Goal: Information Seeking & Learning: Learn about a topic

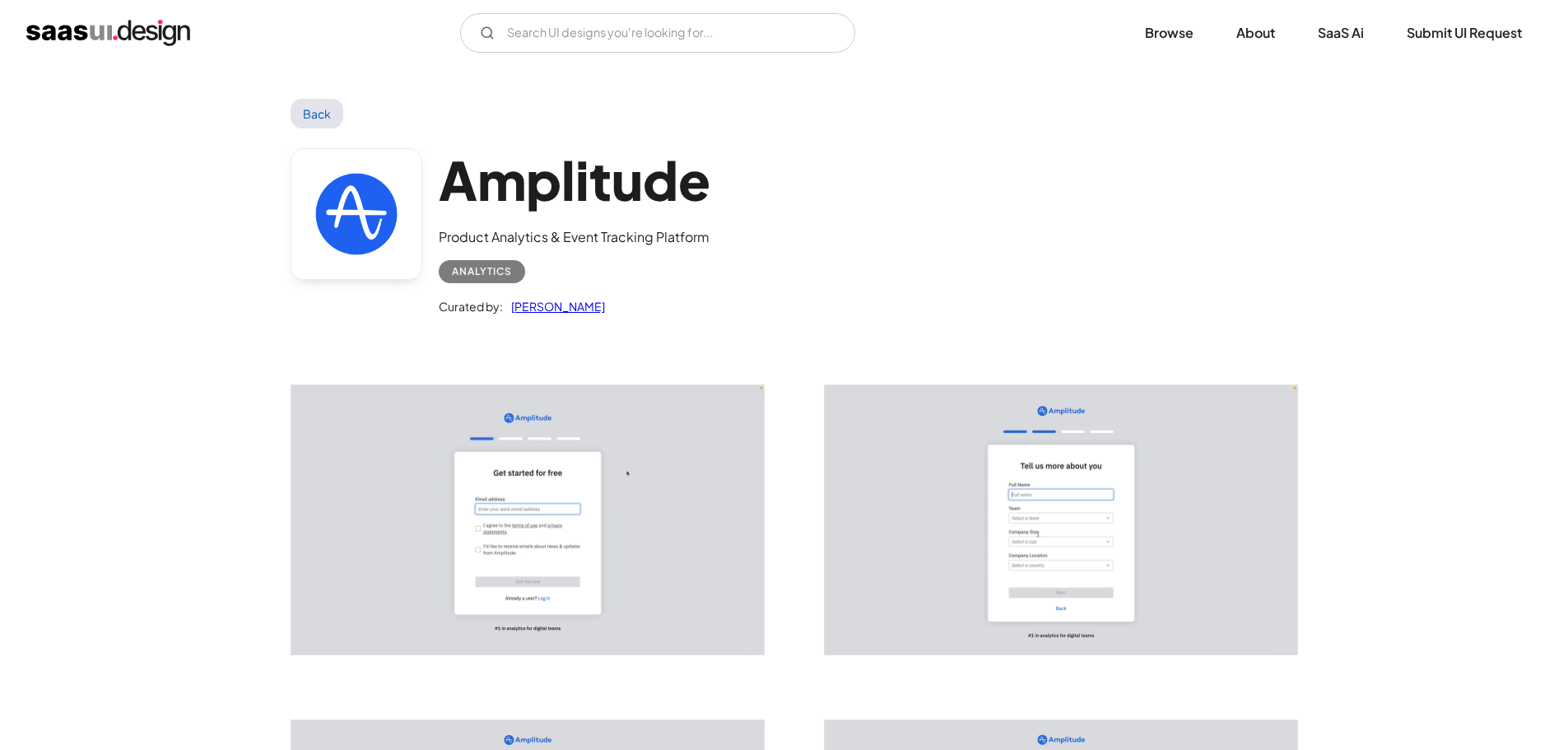
click at [304, 100] on link "Back" at bounding box center [317, 113] width 53 height 29
click at [568, 301] on link "Saurabh Sharma" at bounding box center [553, 306] width 102 height 20
click at [135, 31] on img "home" at bounding box center [108, 32] width 164 height 27
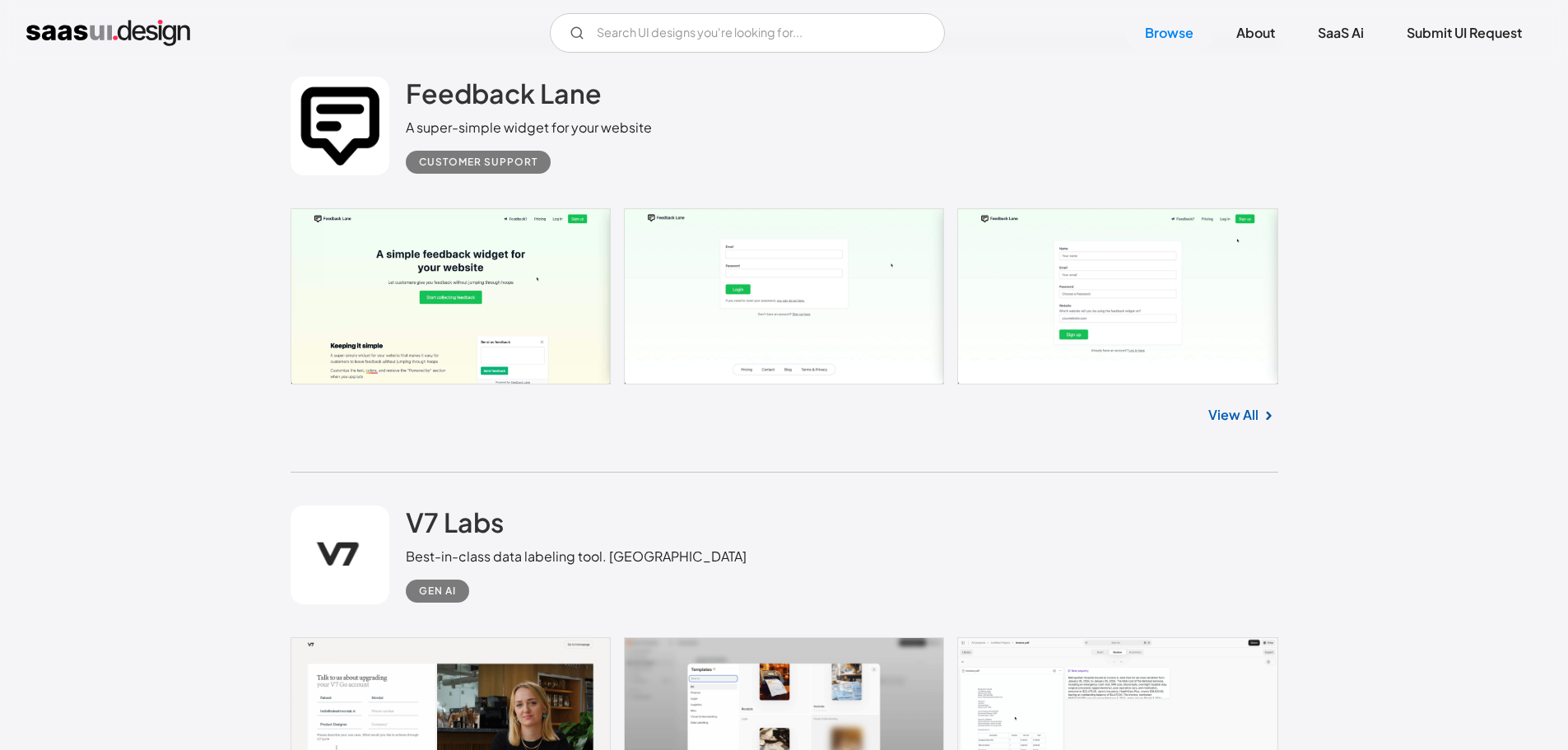
scroll to position [10940, 0]
click at [767, 297] on link at bounding box center [784, 294] width 987 height 176
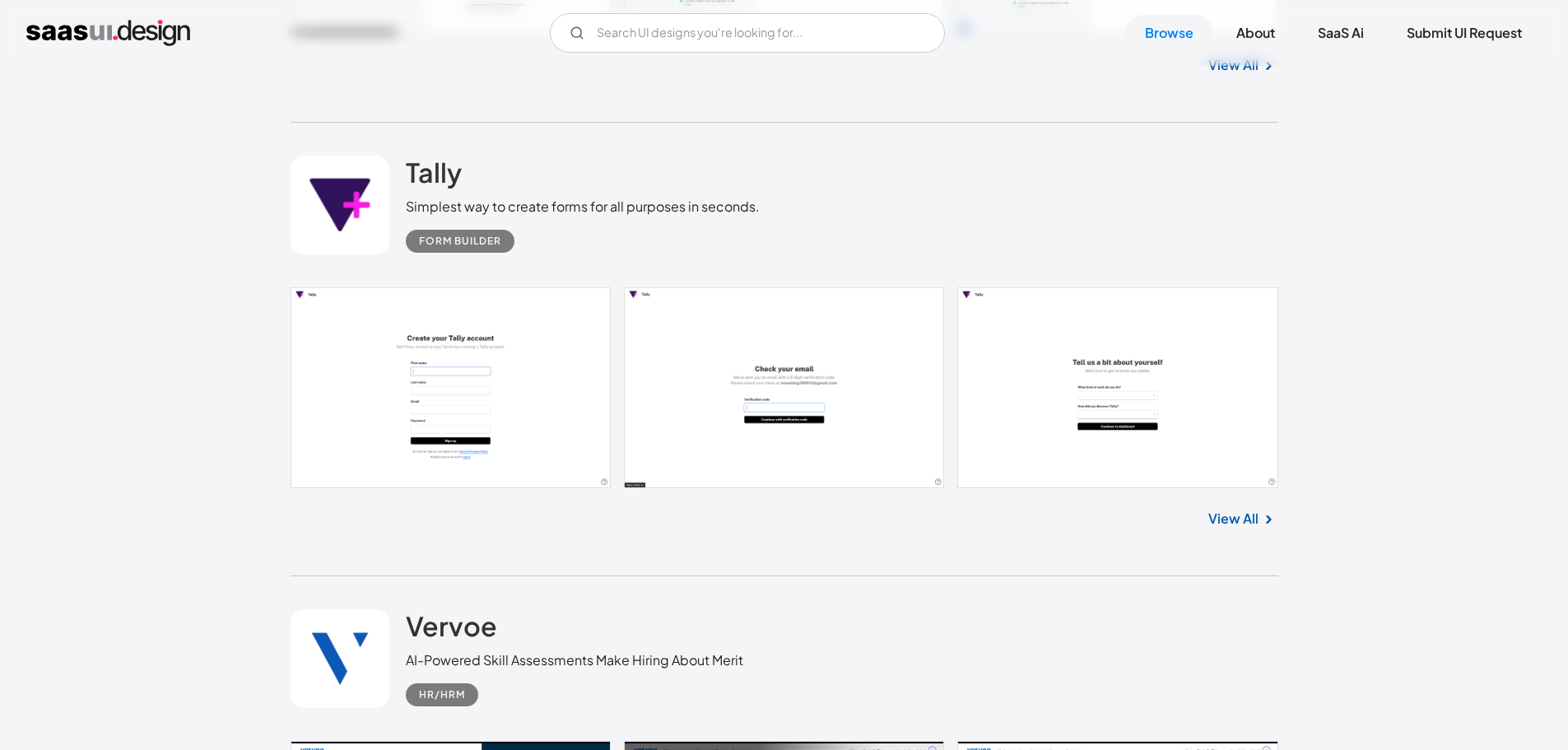
scroll to position [15713, 0]
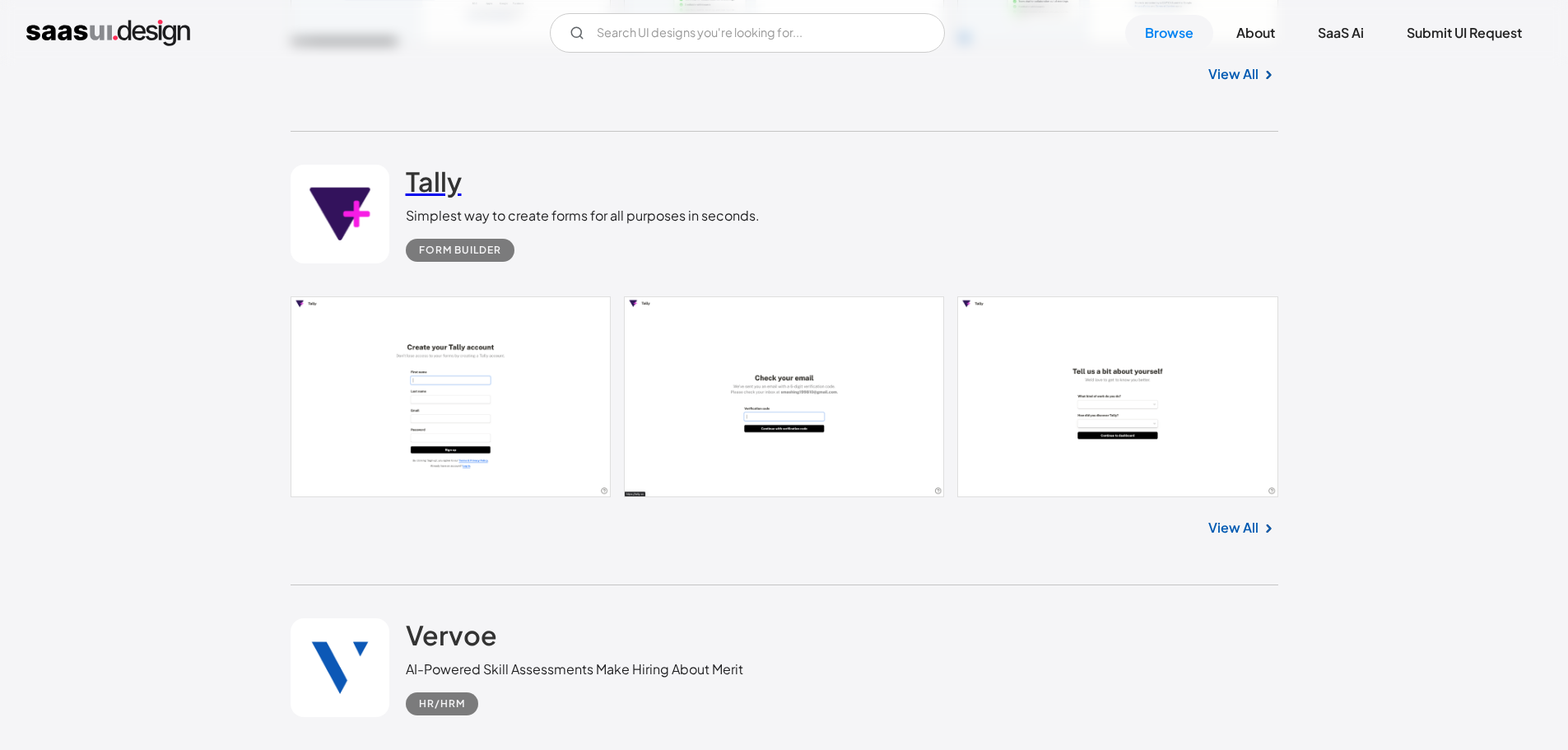
click at [441, 190] on h2 "Tally" at bounding box center [434, 180] width 56 height 32
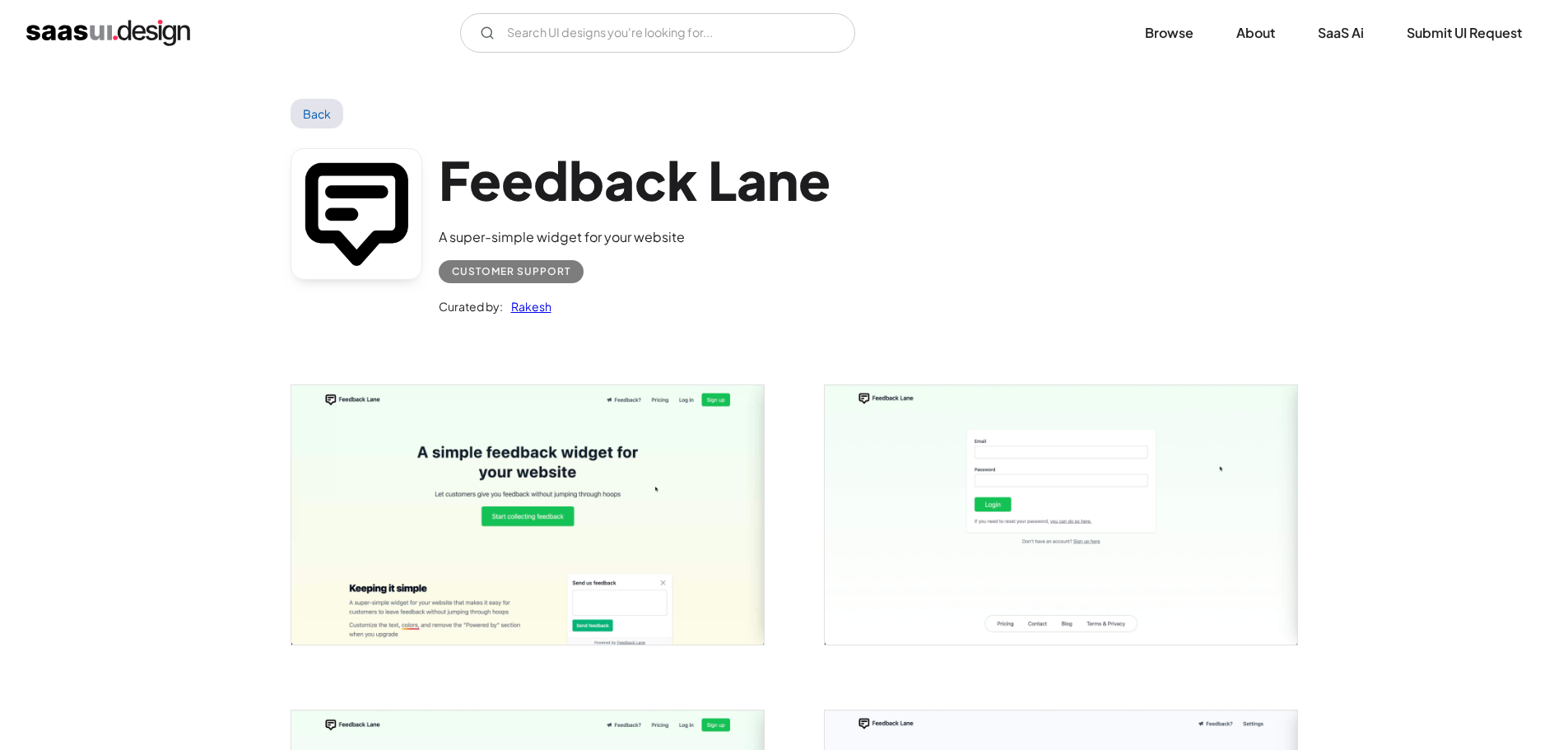
click at [959, 531] on img "open lightbox" at bounding box center [1061, 515] width 472 height 260
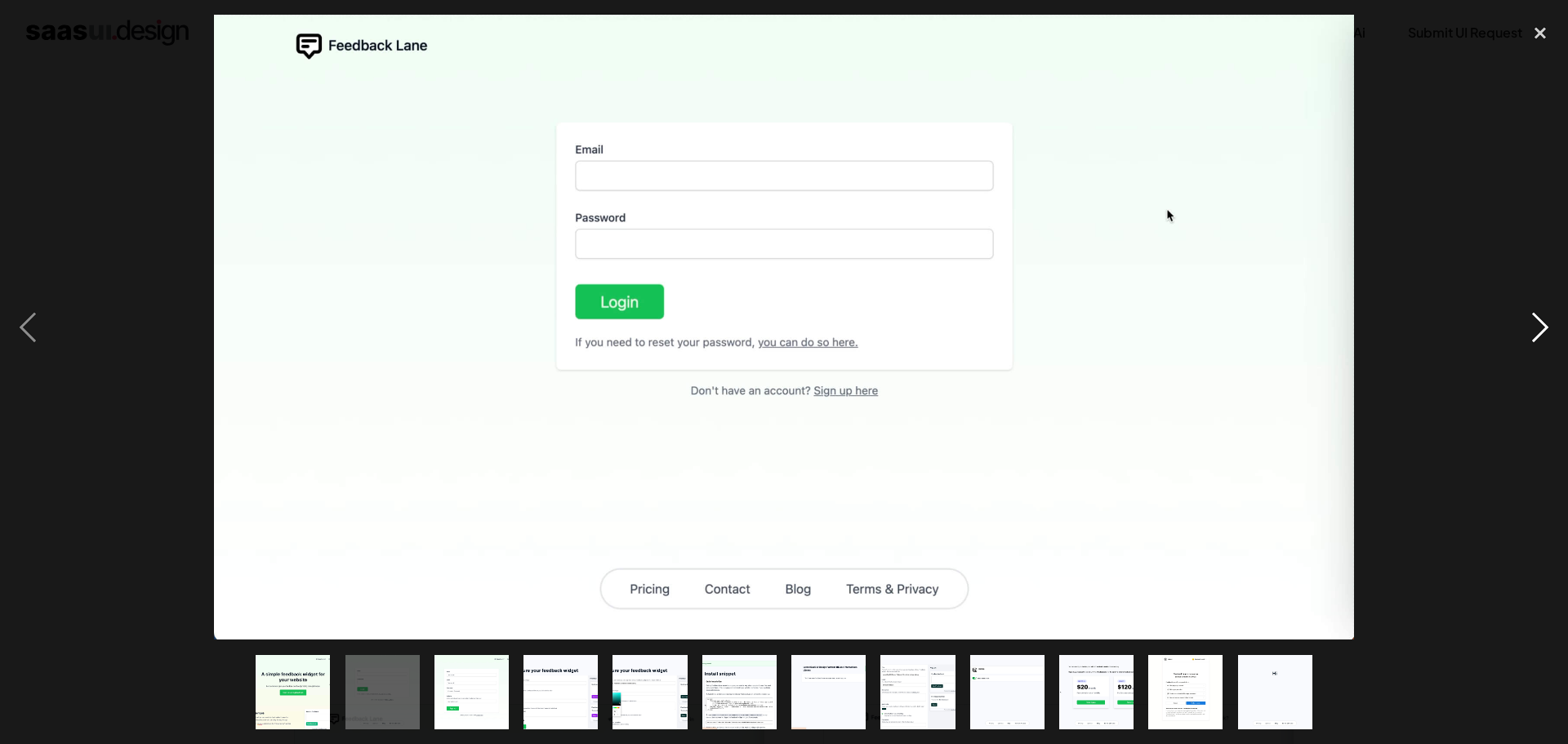
click at [1536, 329] on div "next image" at bounding box center [1540, 327] width 56 height 624
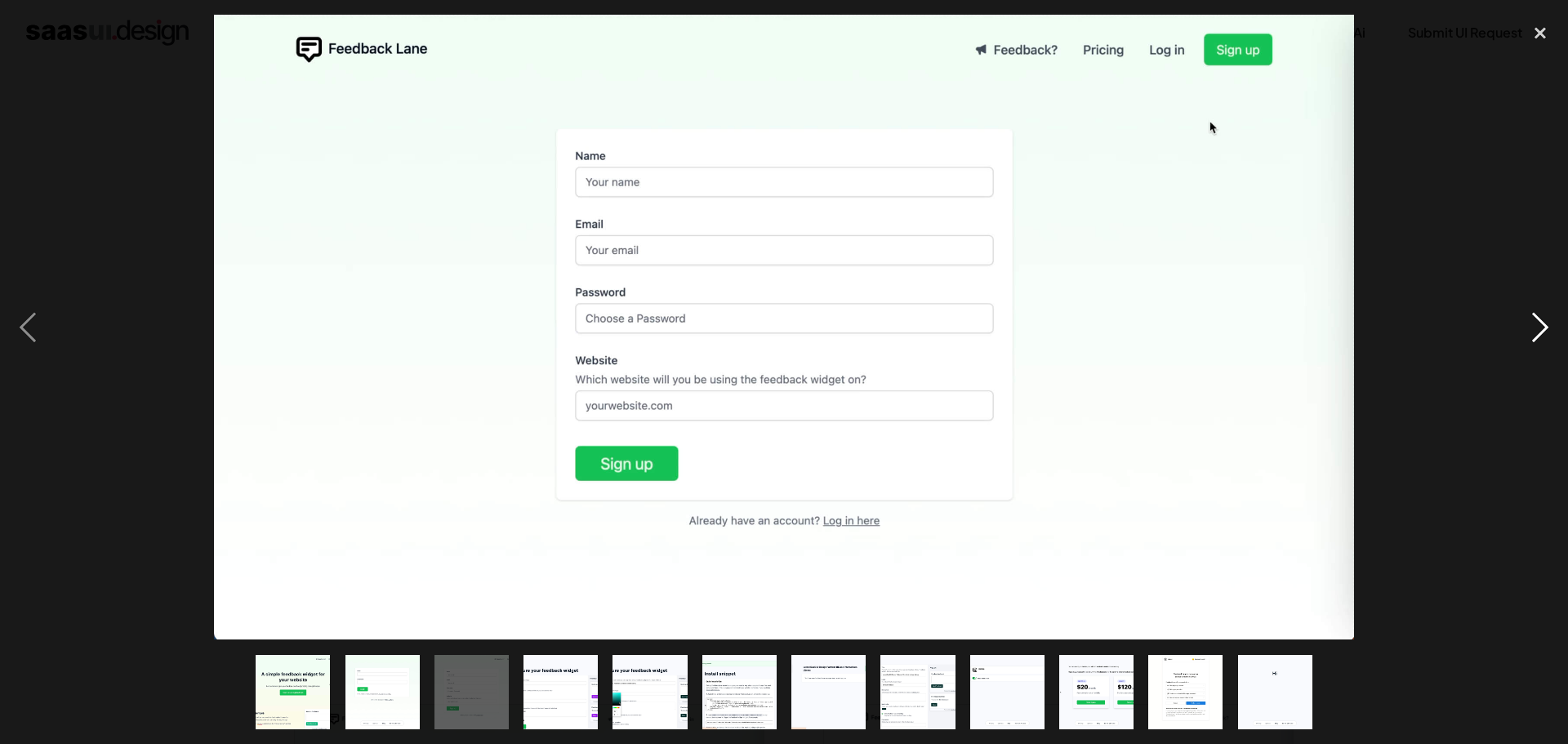
click at [1536, 329] on div "next image" at bounding box center [1540, 327] width 56 height 624
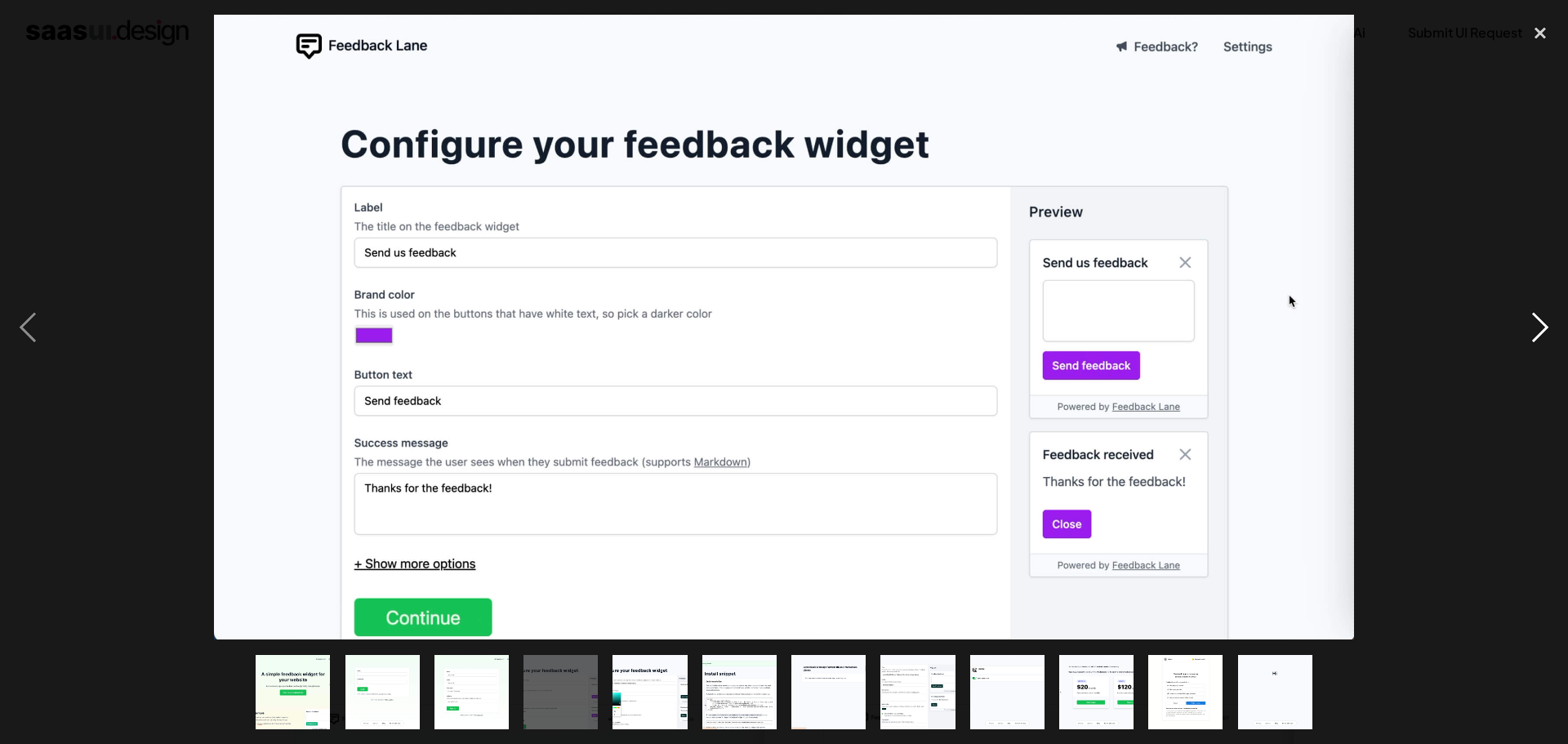
click at [1536, 329] on div "next image" at bounding box center [1540, 327] width 56 height 624
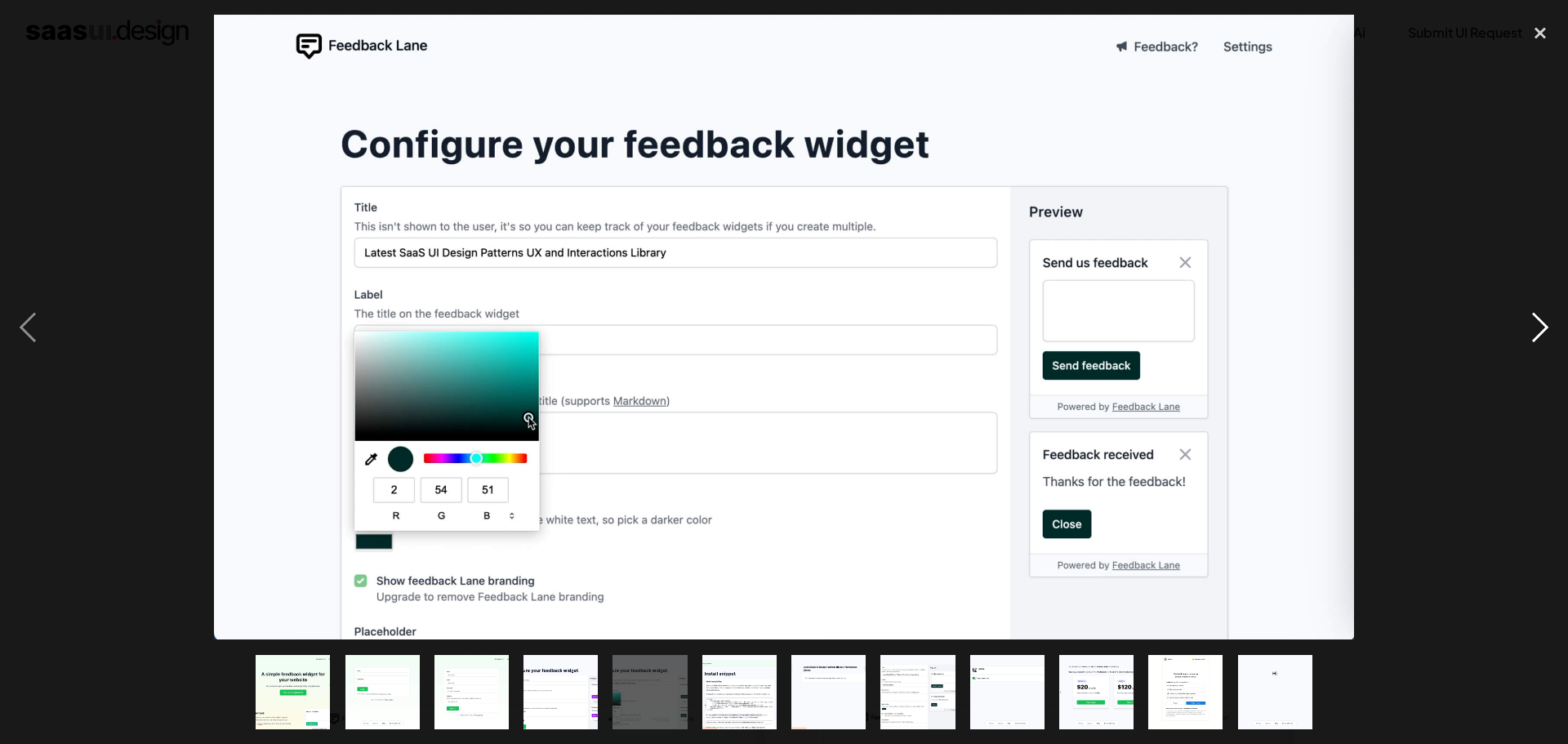
click at [1536, 329] on div "next image" at bounding box center [1540, 327] width 56 height 624
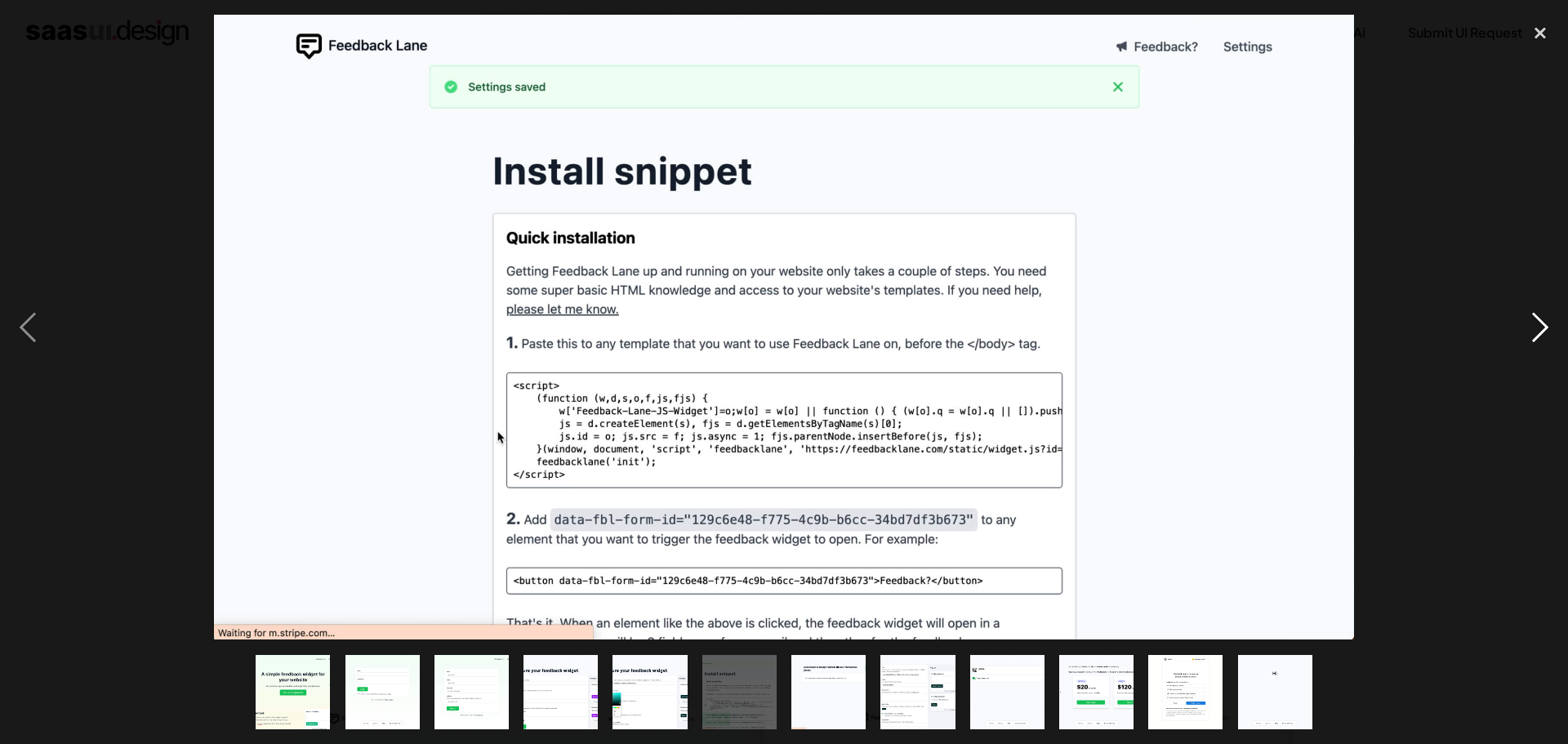
click at [1536, 329] on div "next image" at bounding box center [1540, 327] width 56 height 624
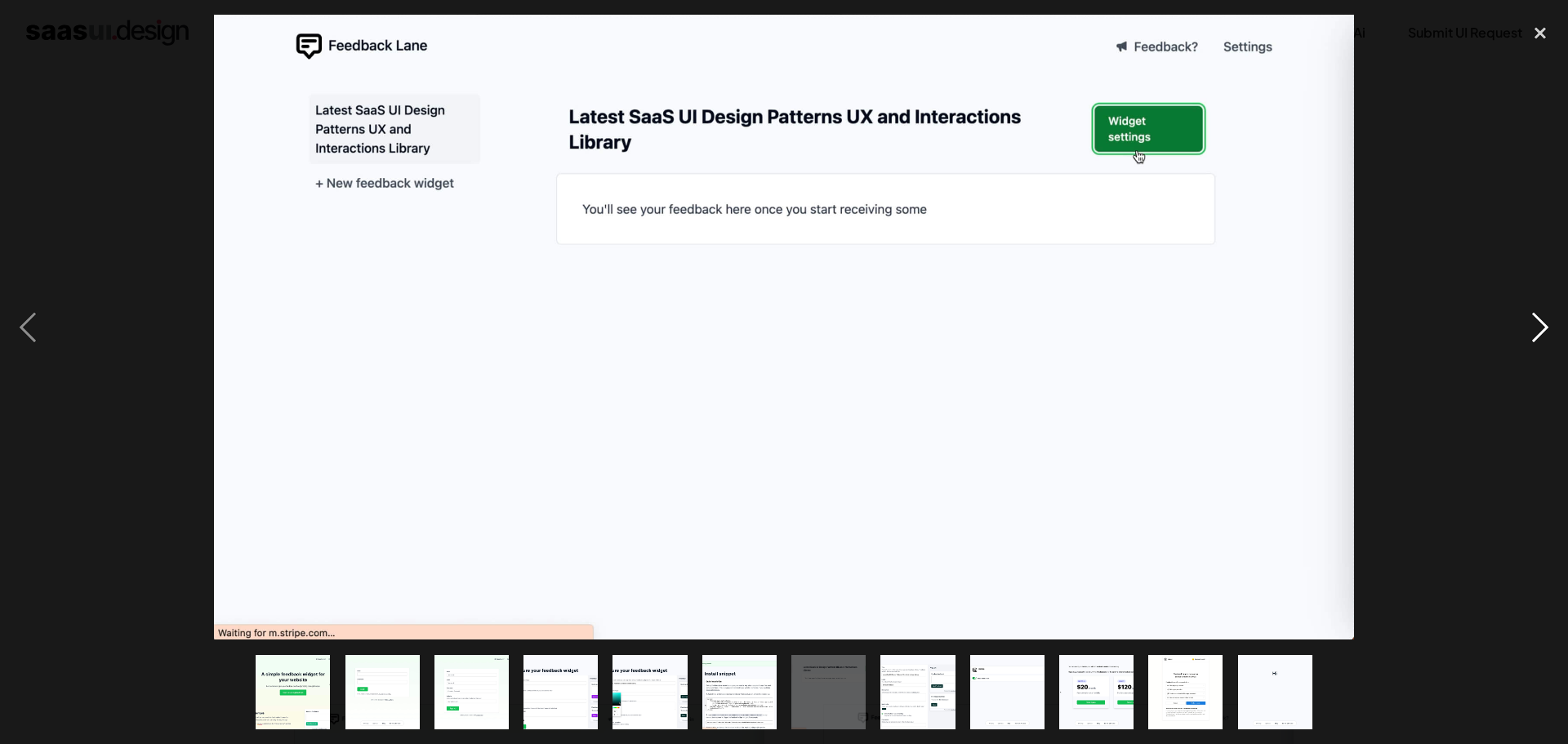
click at [1536, 329] on div "next image" at bounding box center [1540, 327] width 56 height 624
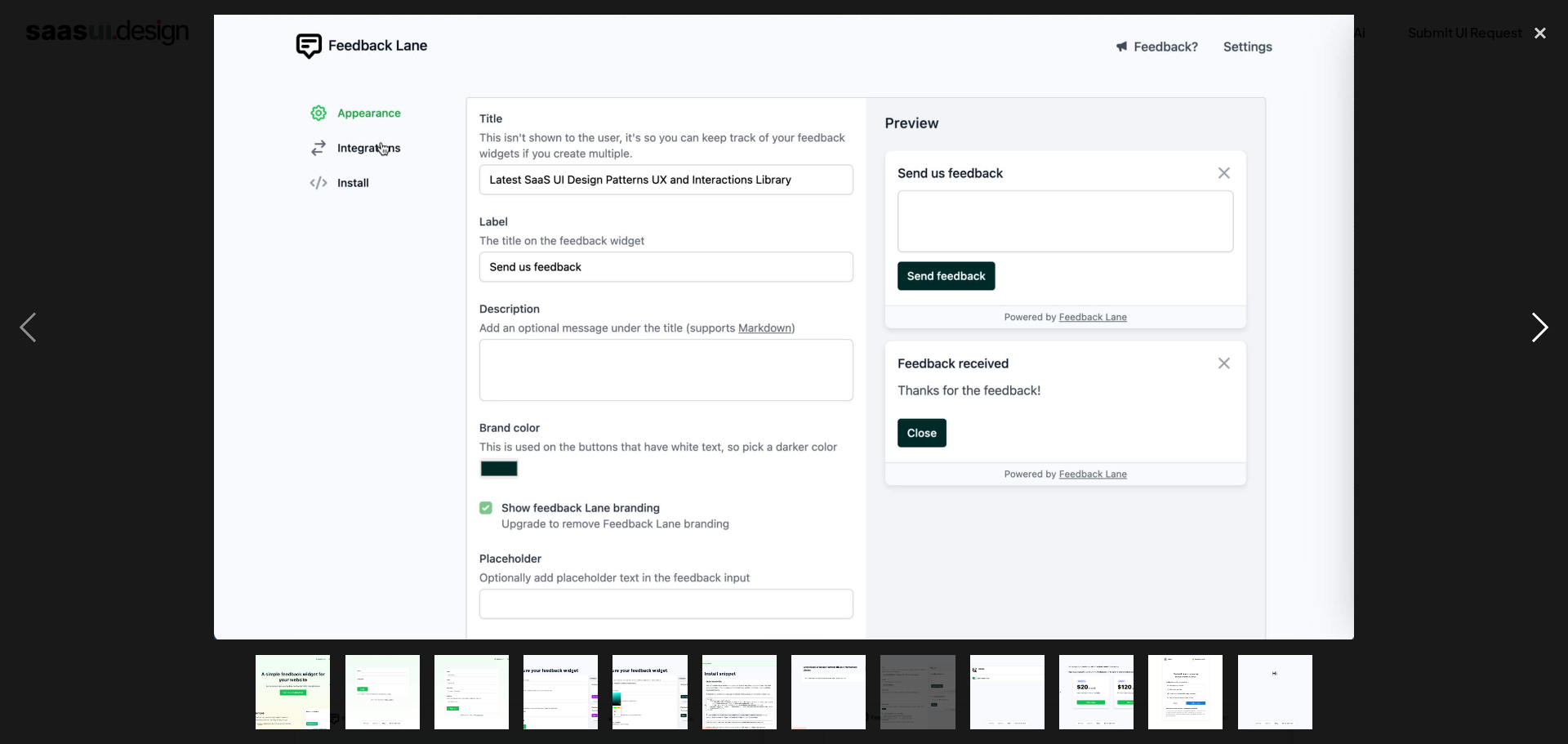
click at [1536, 329] on div "next image" at bounding box center [1540, 327] width 56 height 624
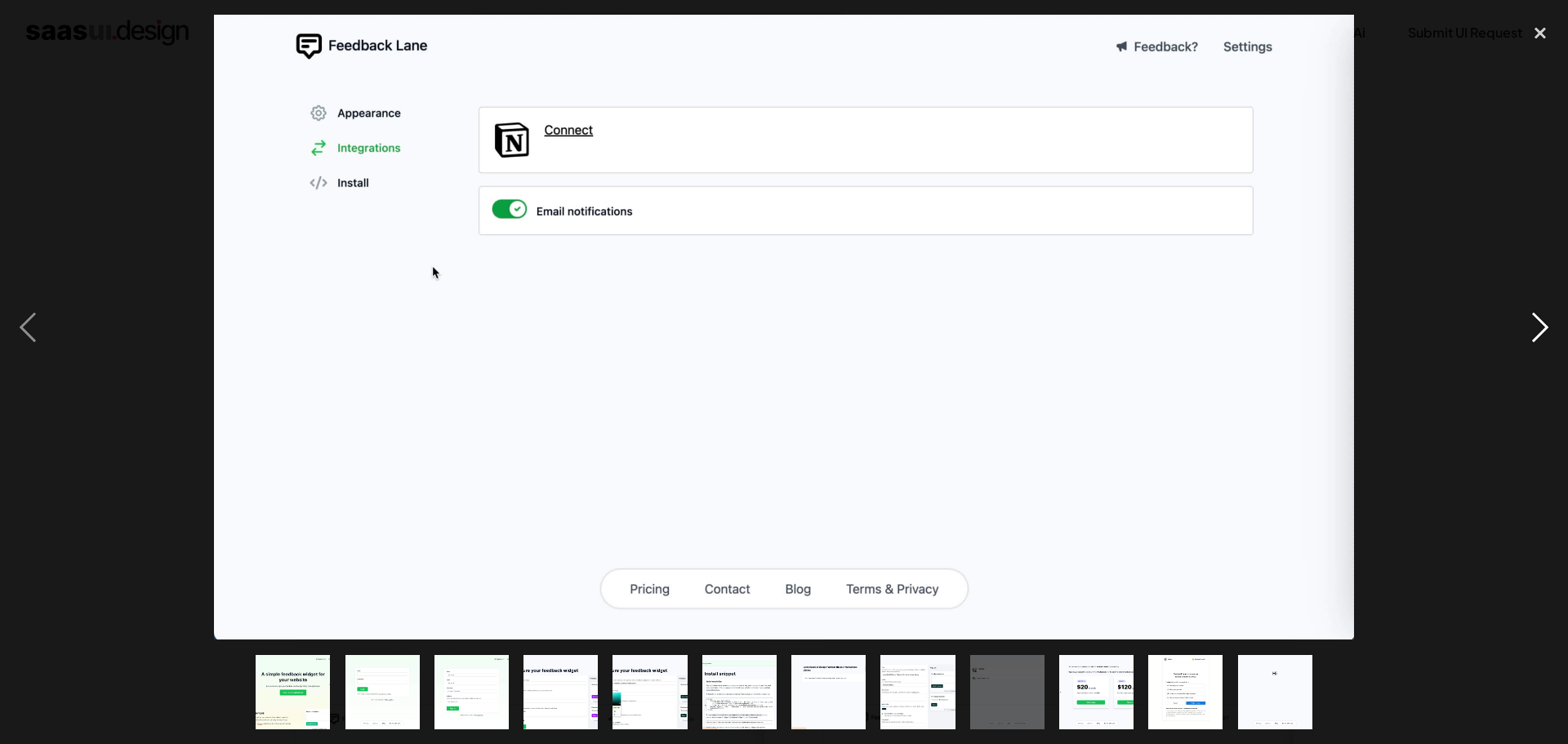
click at [1536, 329] on div "next image" at bounding box center [1540, 327] width 56 height 624
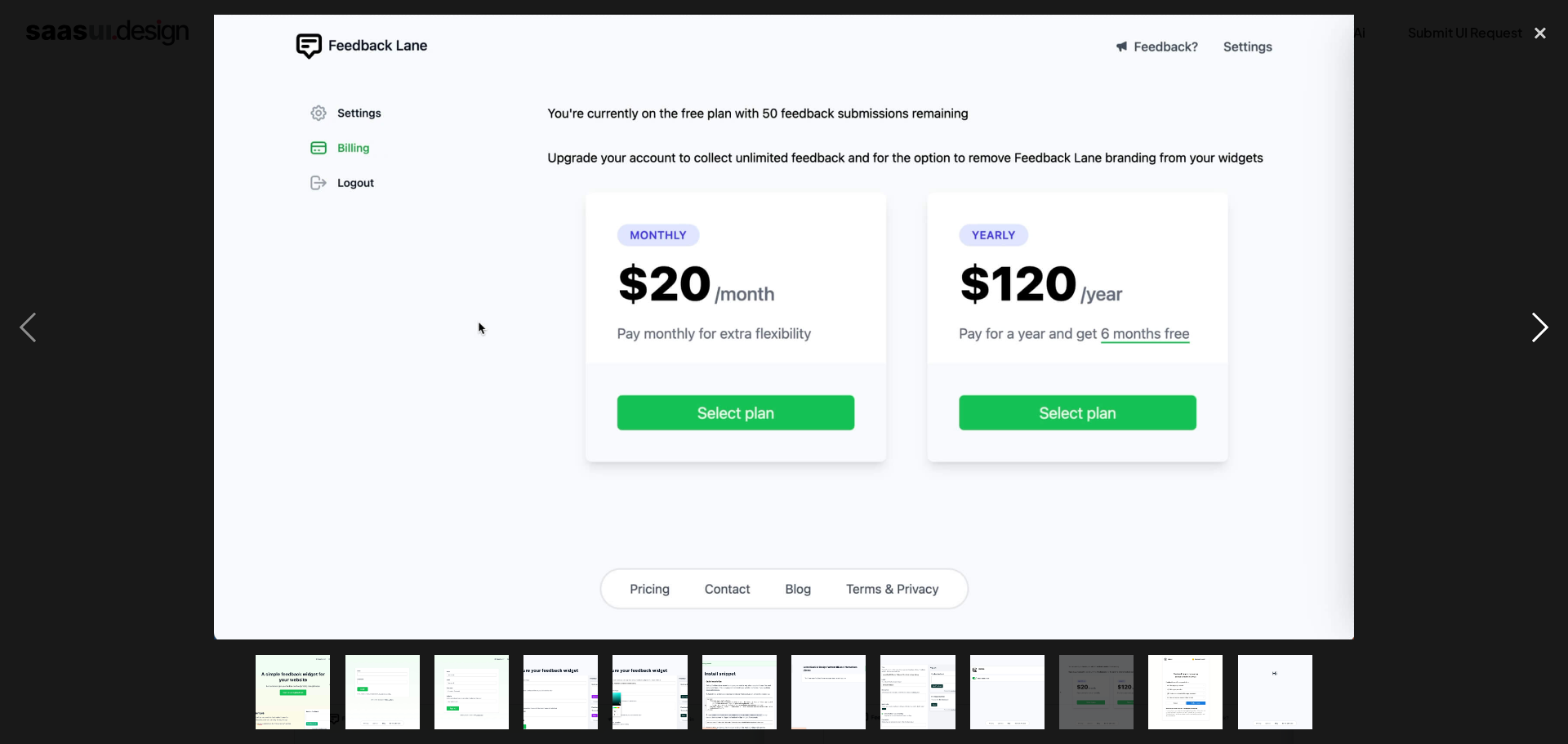
click at [1536, 329] on div "next image" at bounding box center [1540, 327] width 56 height 624
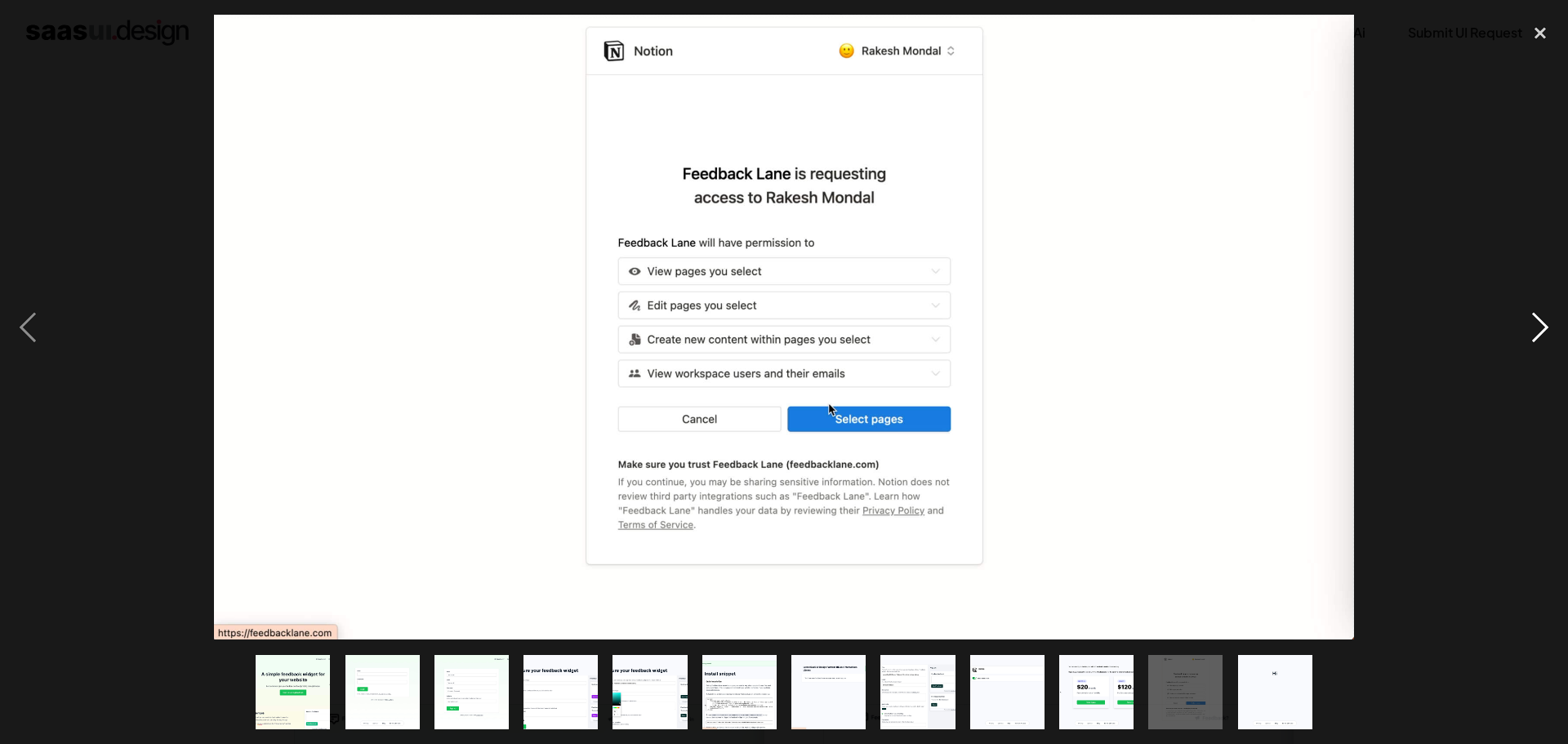
click at [1536, 329] on div "next image" at bounding box center [1540, 327] width 56 height 624
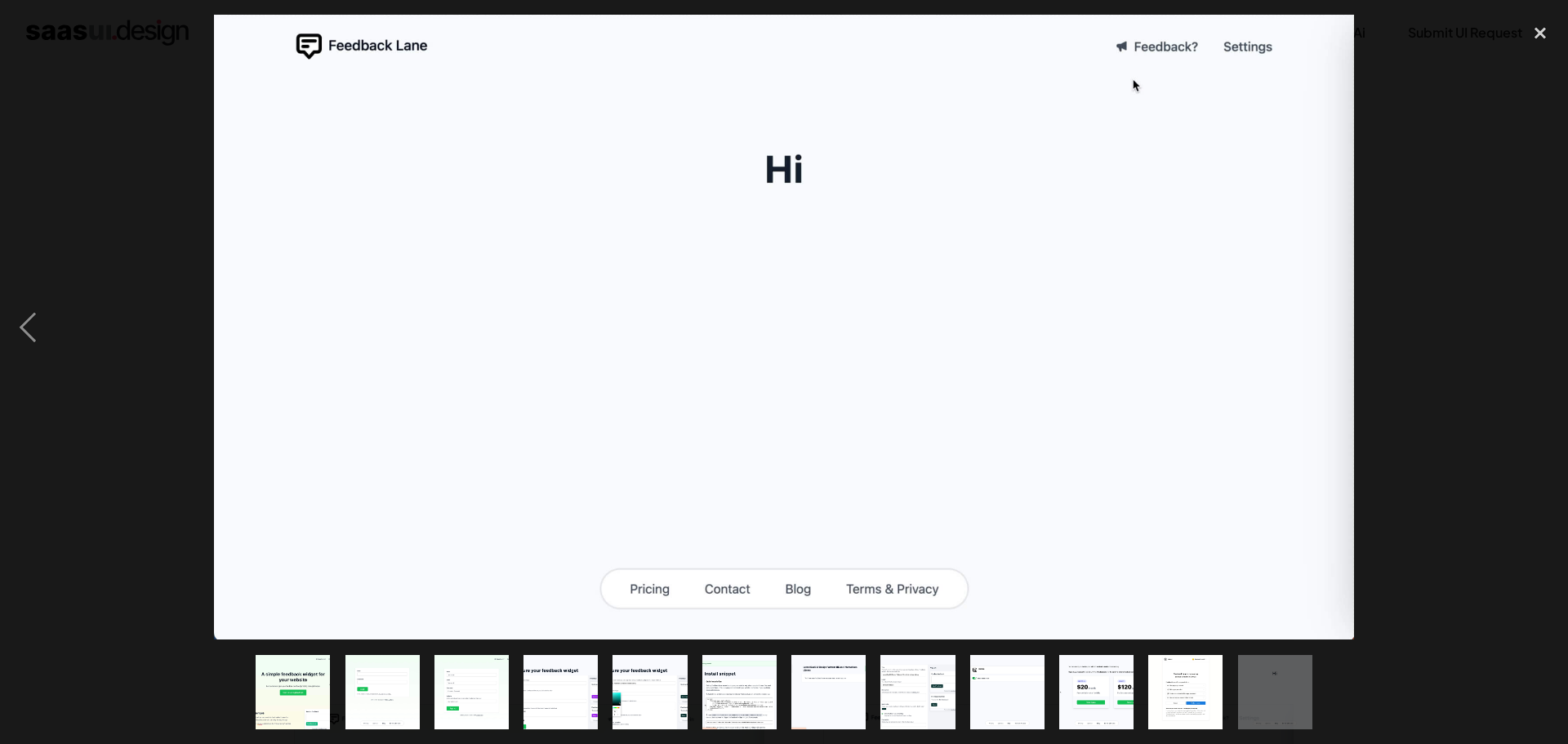
click at [1536, 329] on div "next image" at bounding box center [1540, 327] width 56 height 624
click at [1537, 35] on div "close lightbox" at bounding box center [1540, 32] width 56 height 36
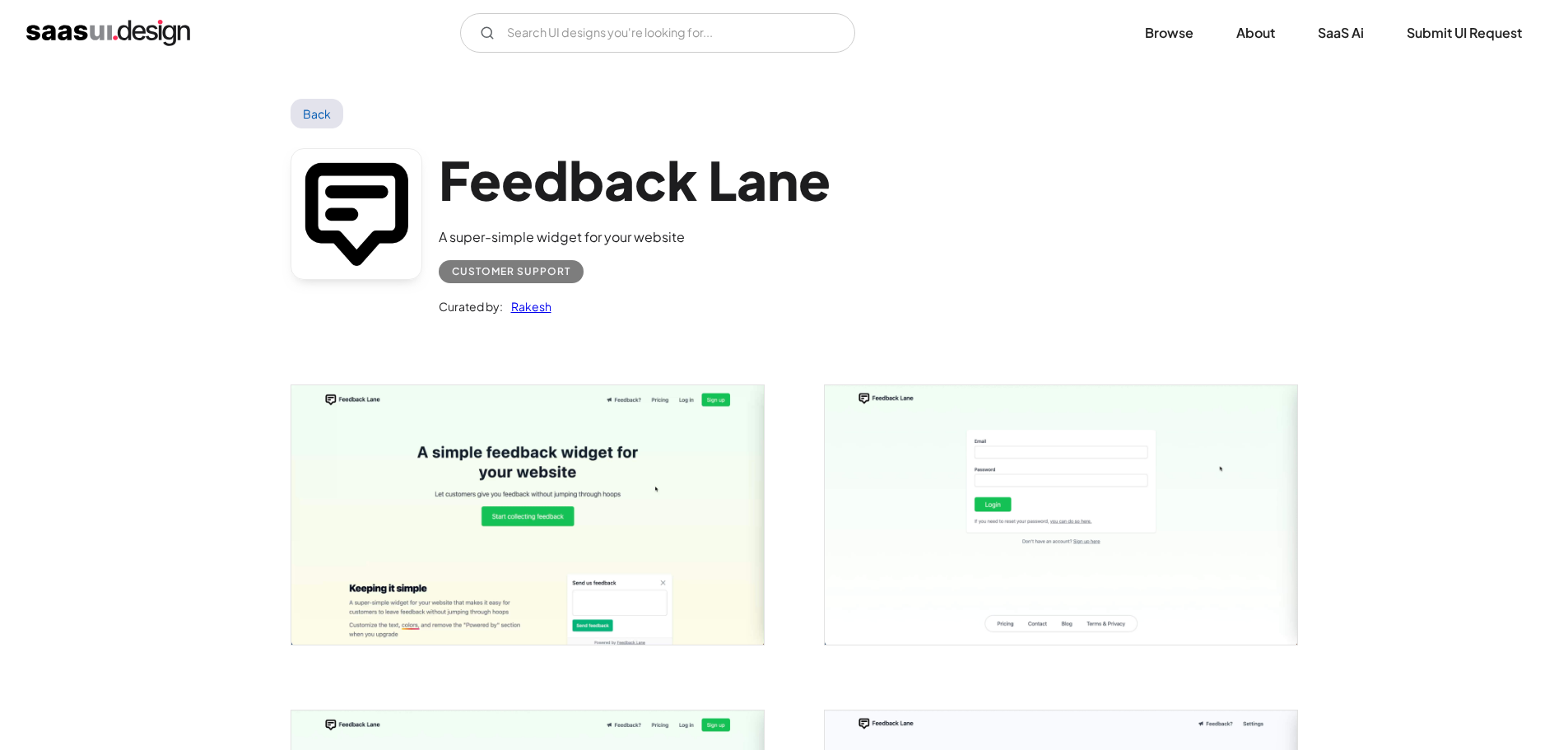
click at [341, 119] on link "Back" at bounding box center [317, 113] width 53 height 29
